Goal: Navigation & Orientation: Find specific page/section

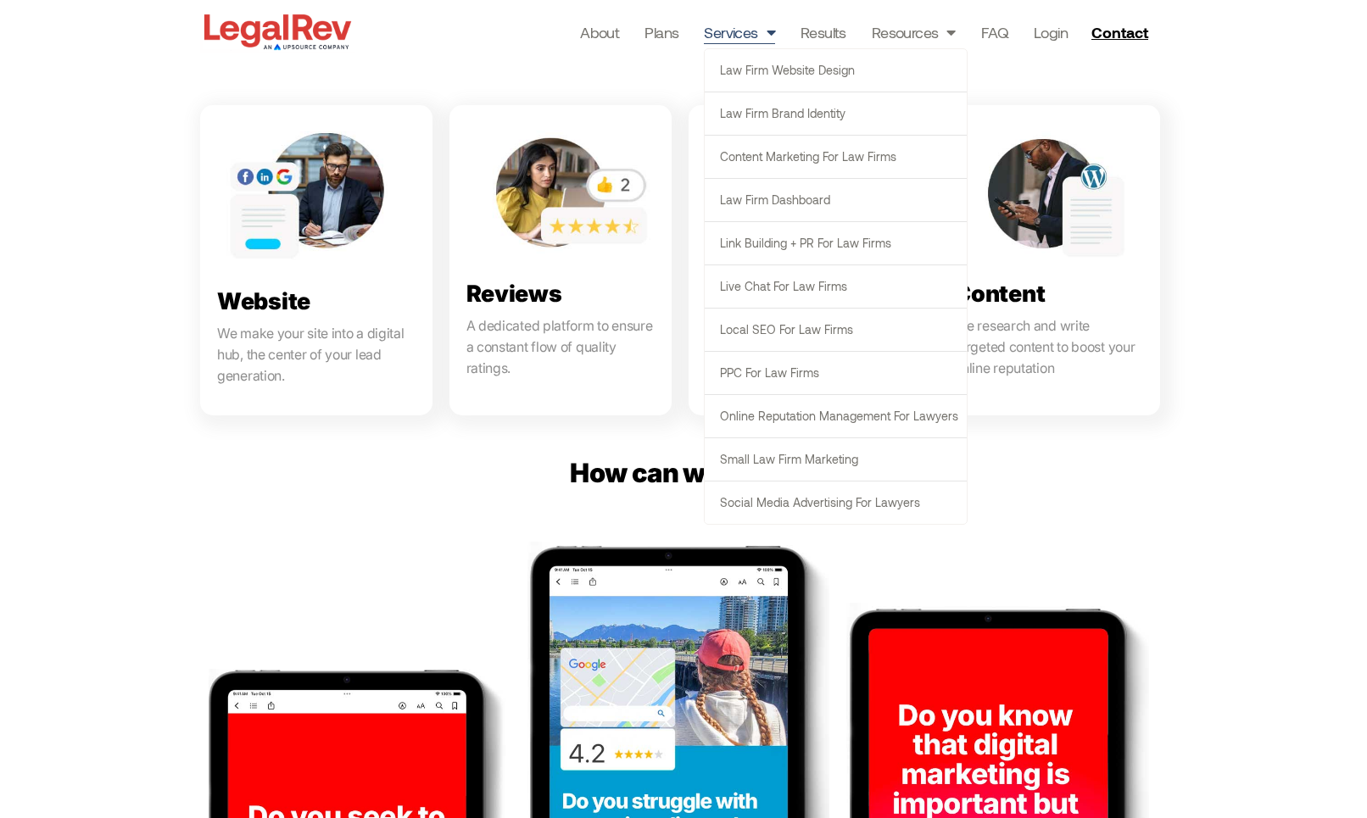
click at [753, 27] on link "Services" at bounding box center [739, 32] width 71 height 24
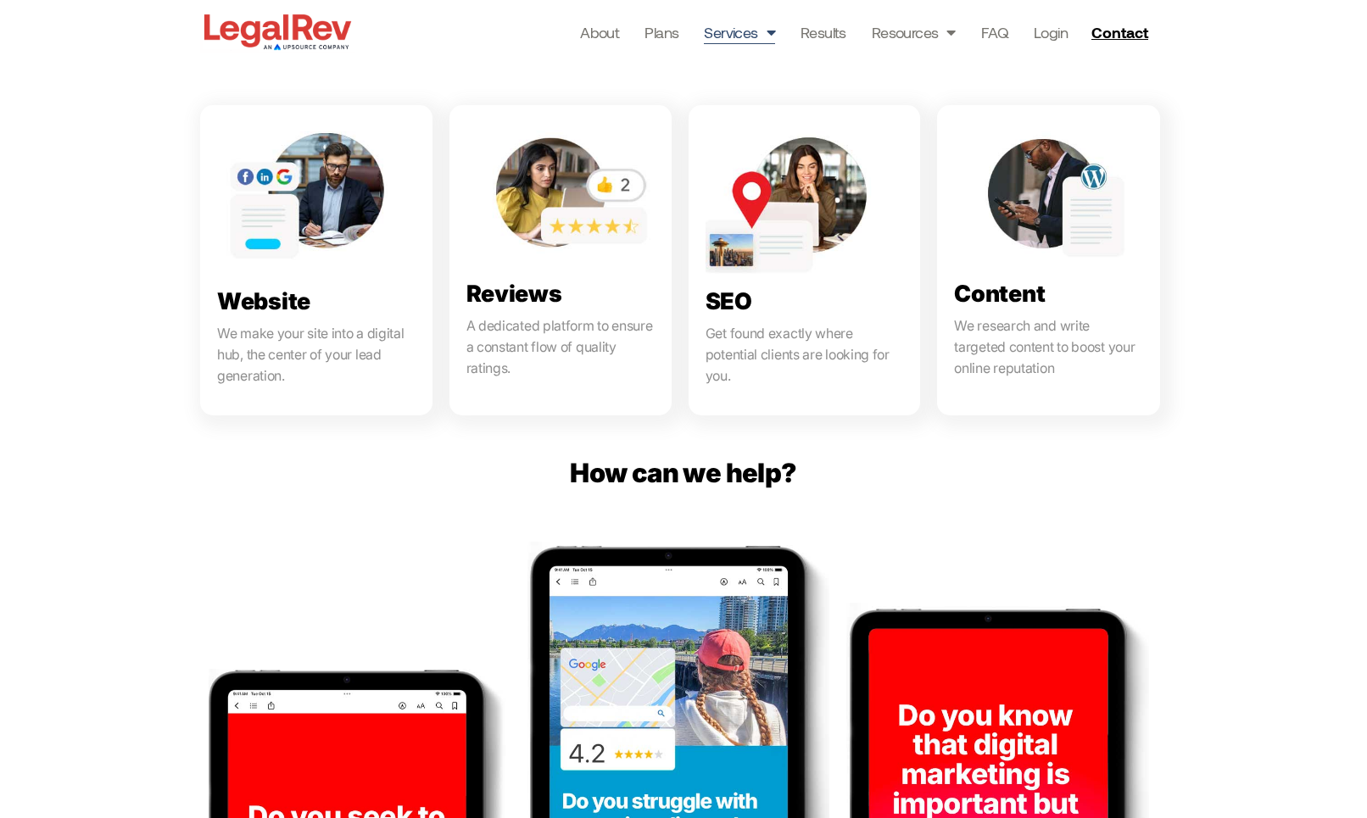
click at [753, 27] on link "Services" at bounding box center [739, 32] width 71 height 24
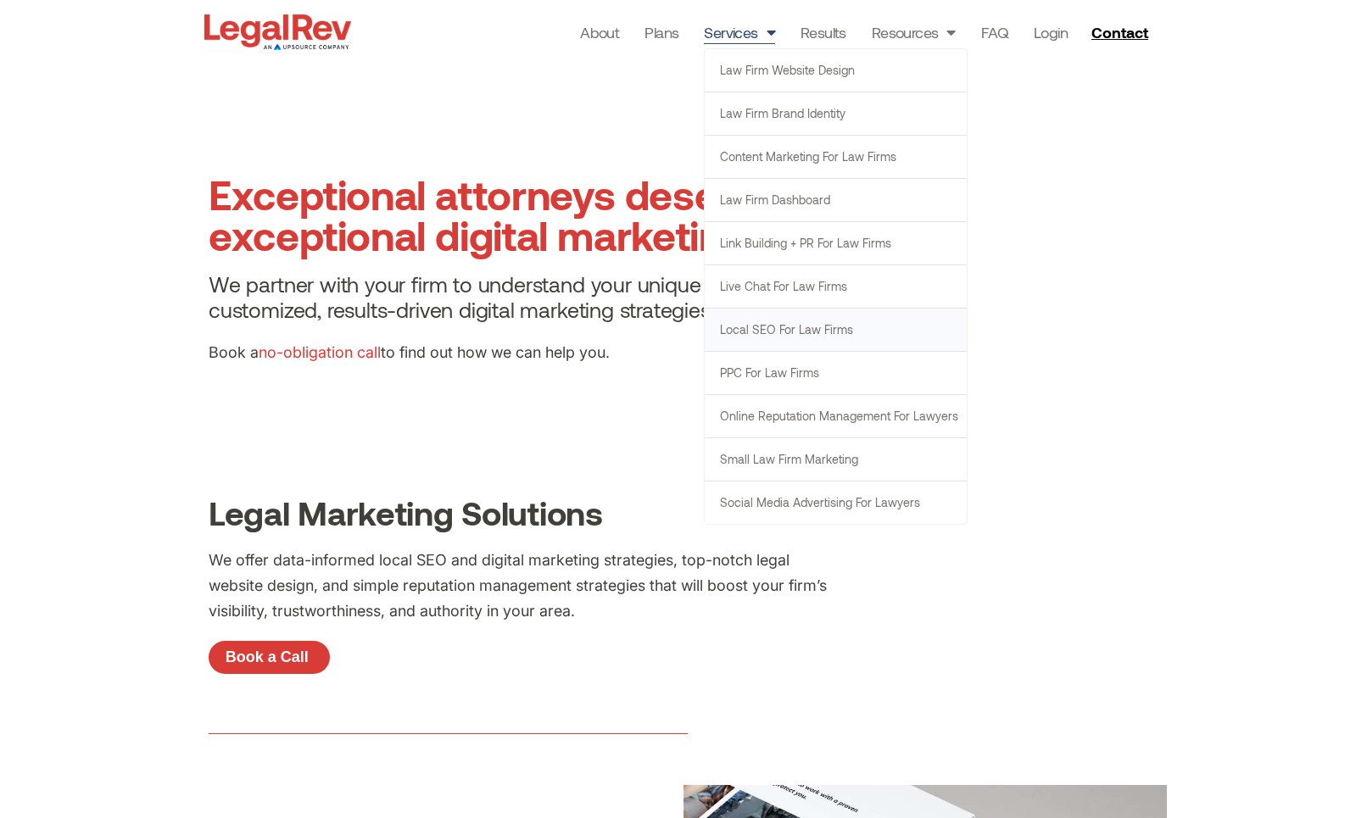
click at [763, 333] on link "Local SEO for Law Firms" at bounding box center [836, 330] width 262 height 42
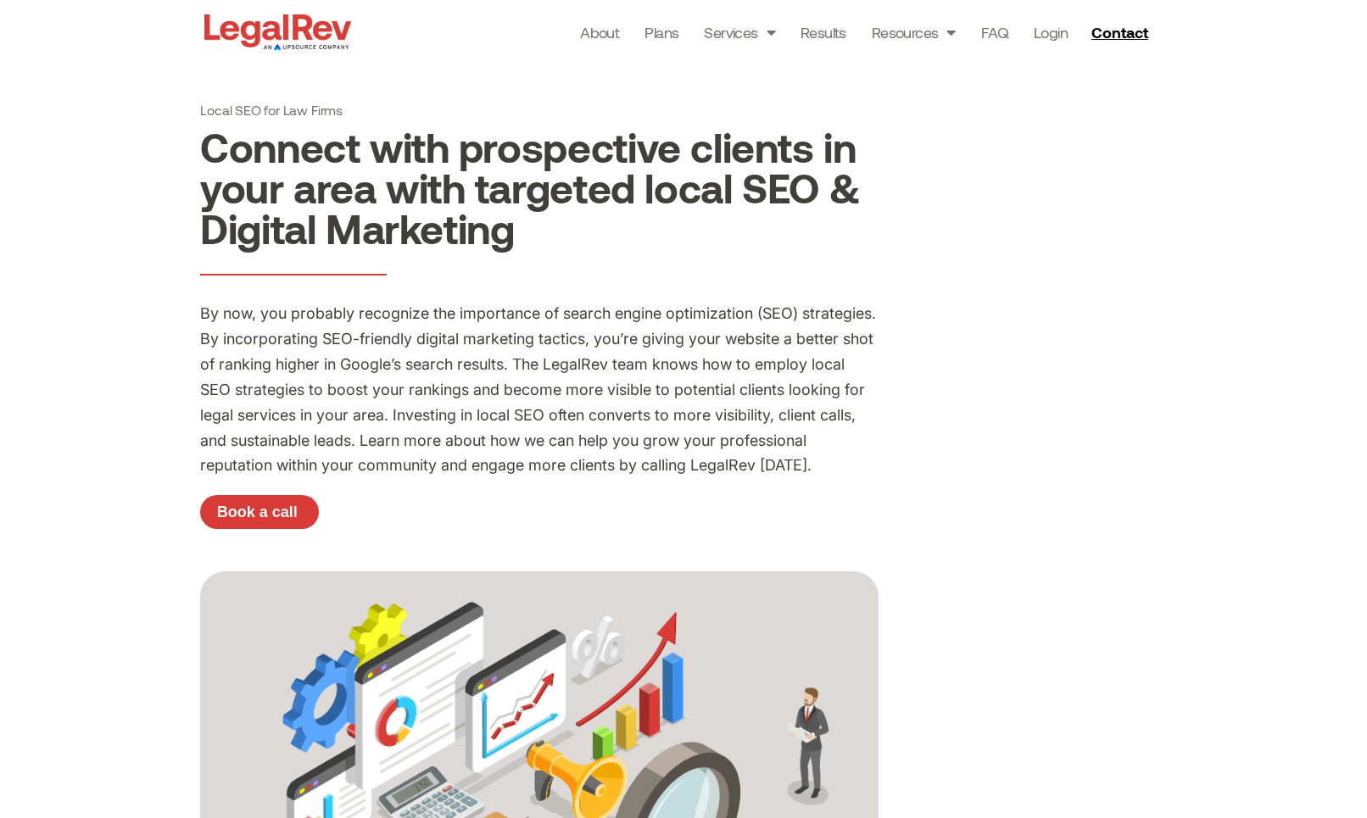
click at [254, 26] on img at bounding box center [277, 31] width 155 height 43
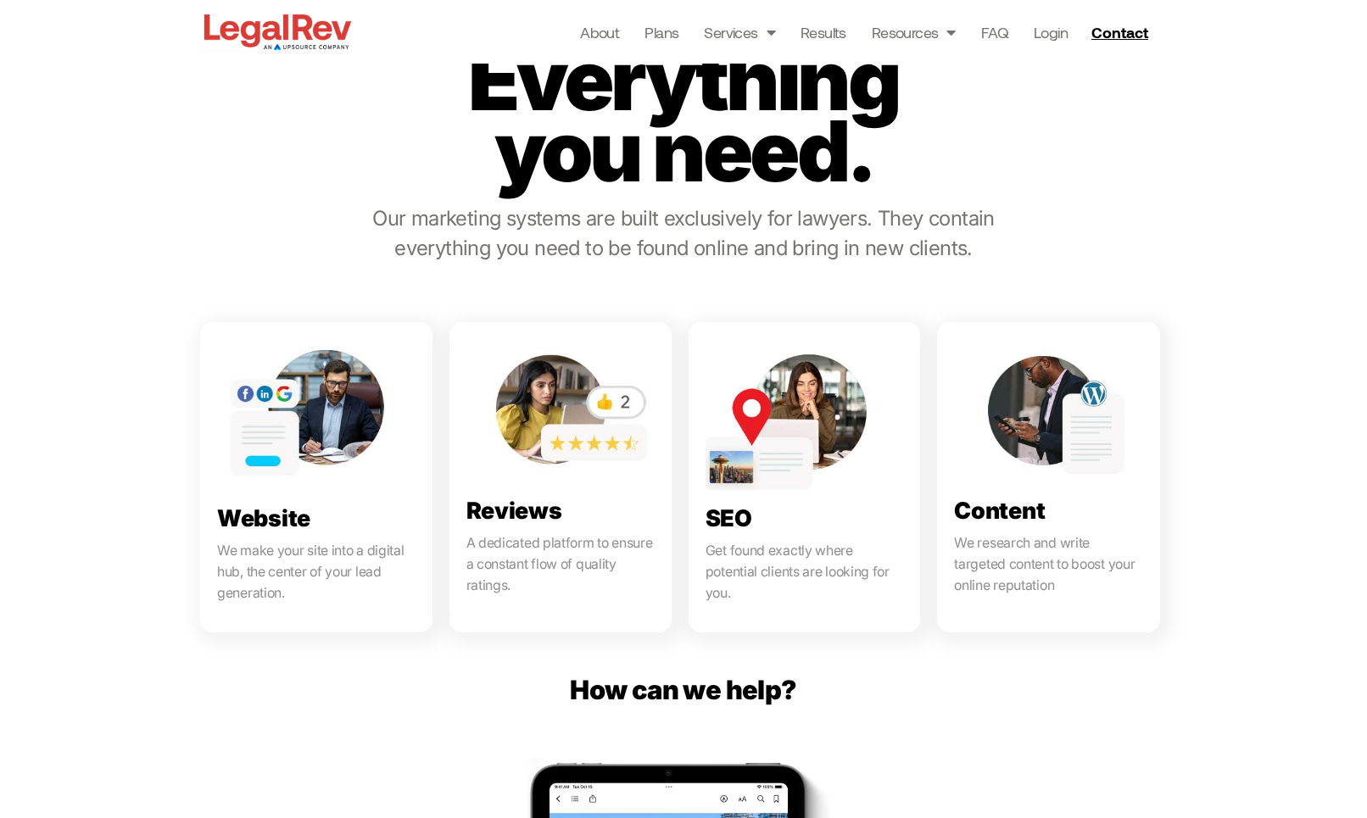
scroll to position [740, 0]
